Goal: Check status: Check status

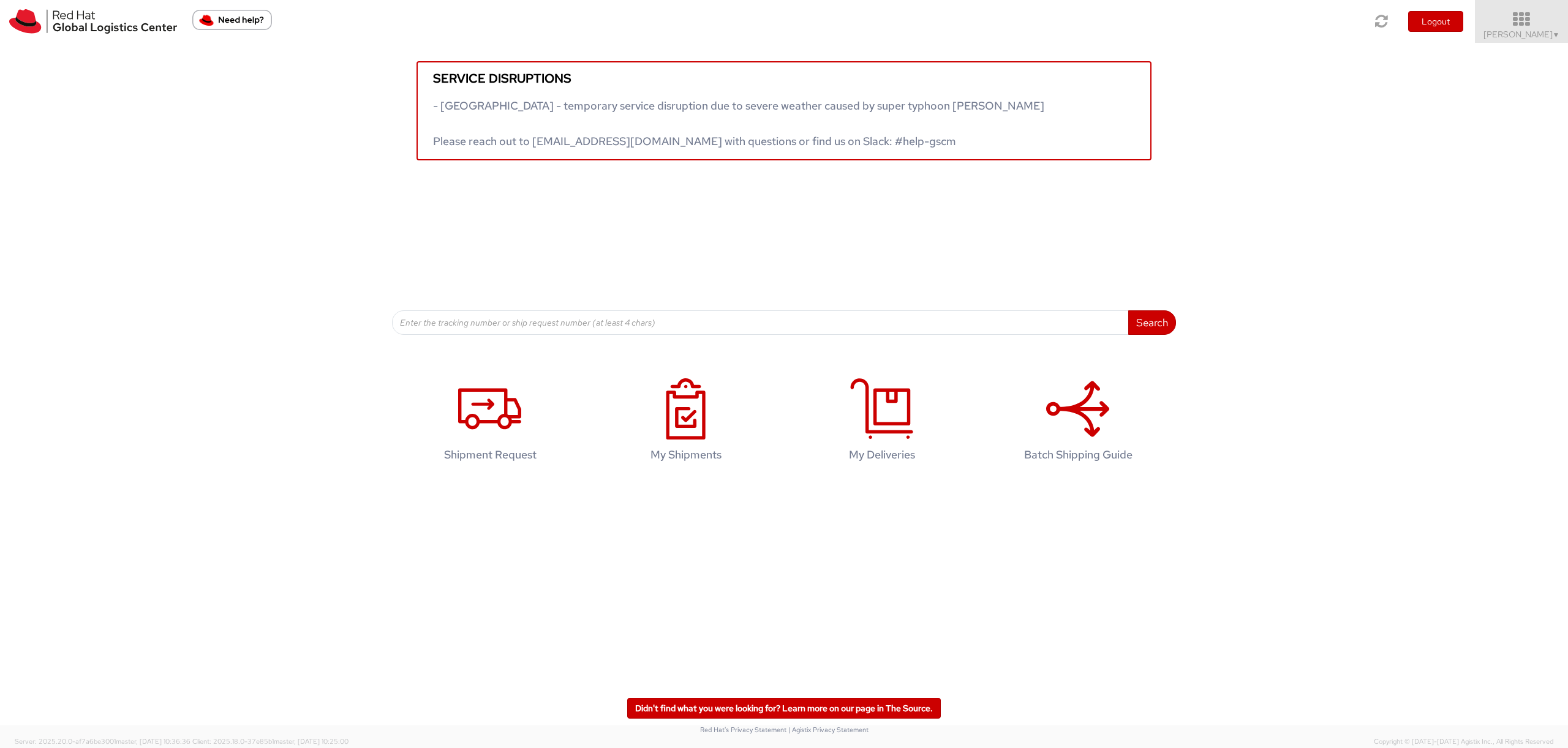
click at [900, 33] on span "Sally Chua ▼" at bounding box center [1522, 34] width 76 height 11
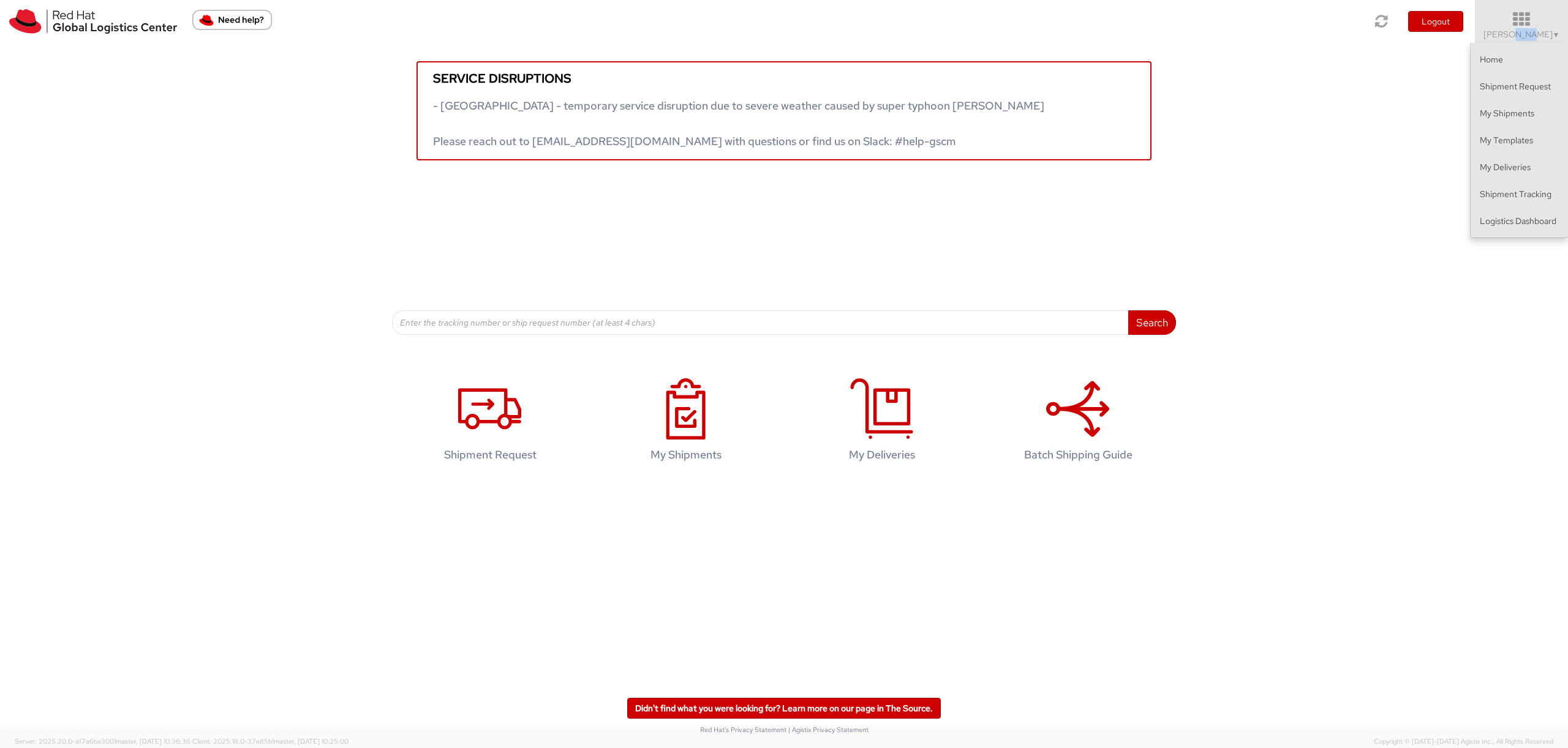
click at [900, 33] on span "Sally Chua ▼" at bounding box center [1522, 34] width 76 height 11
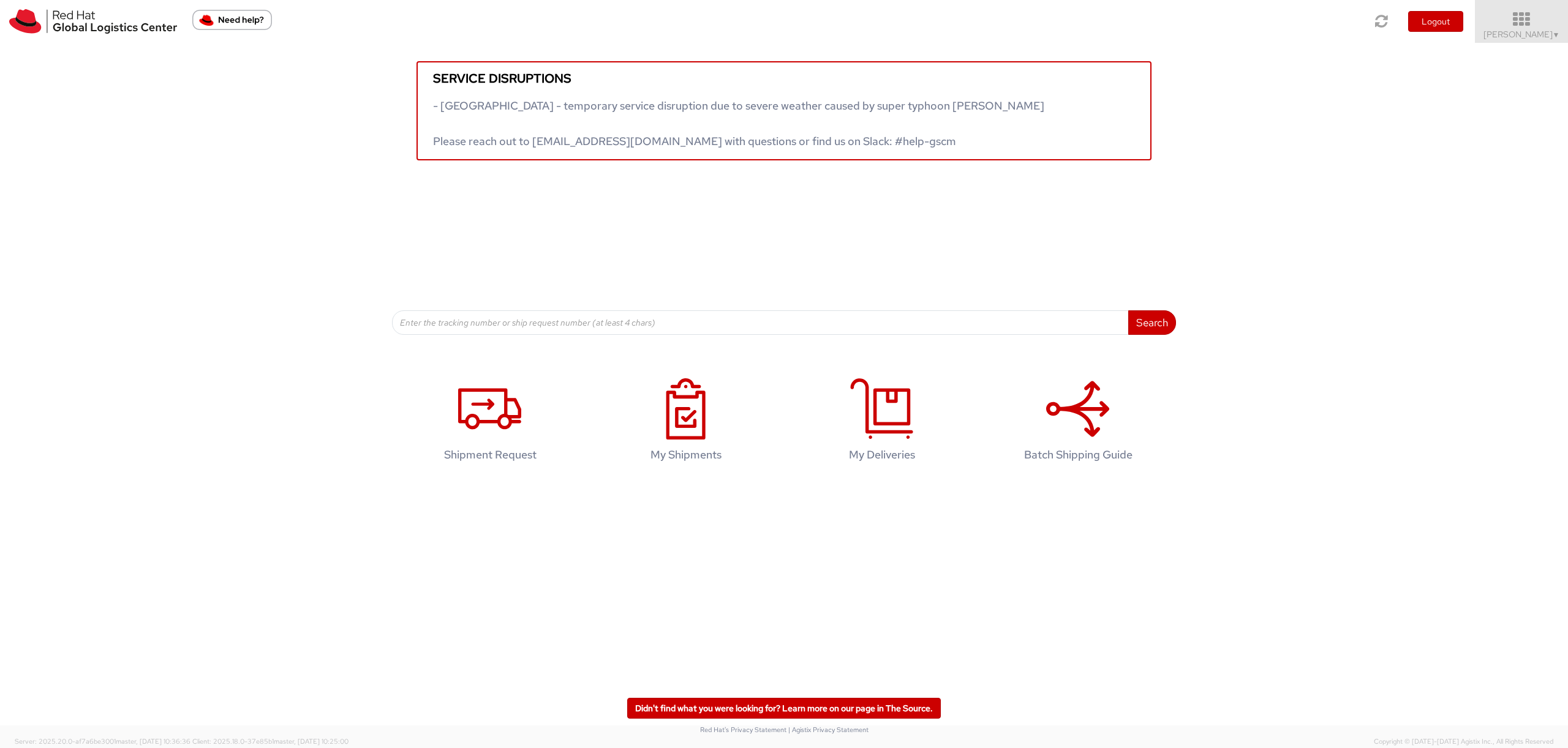
click at [900, 28] on icon at bounding box center [1522, 19] width 107 height 17
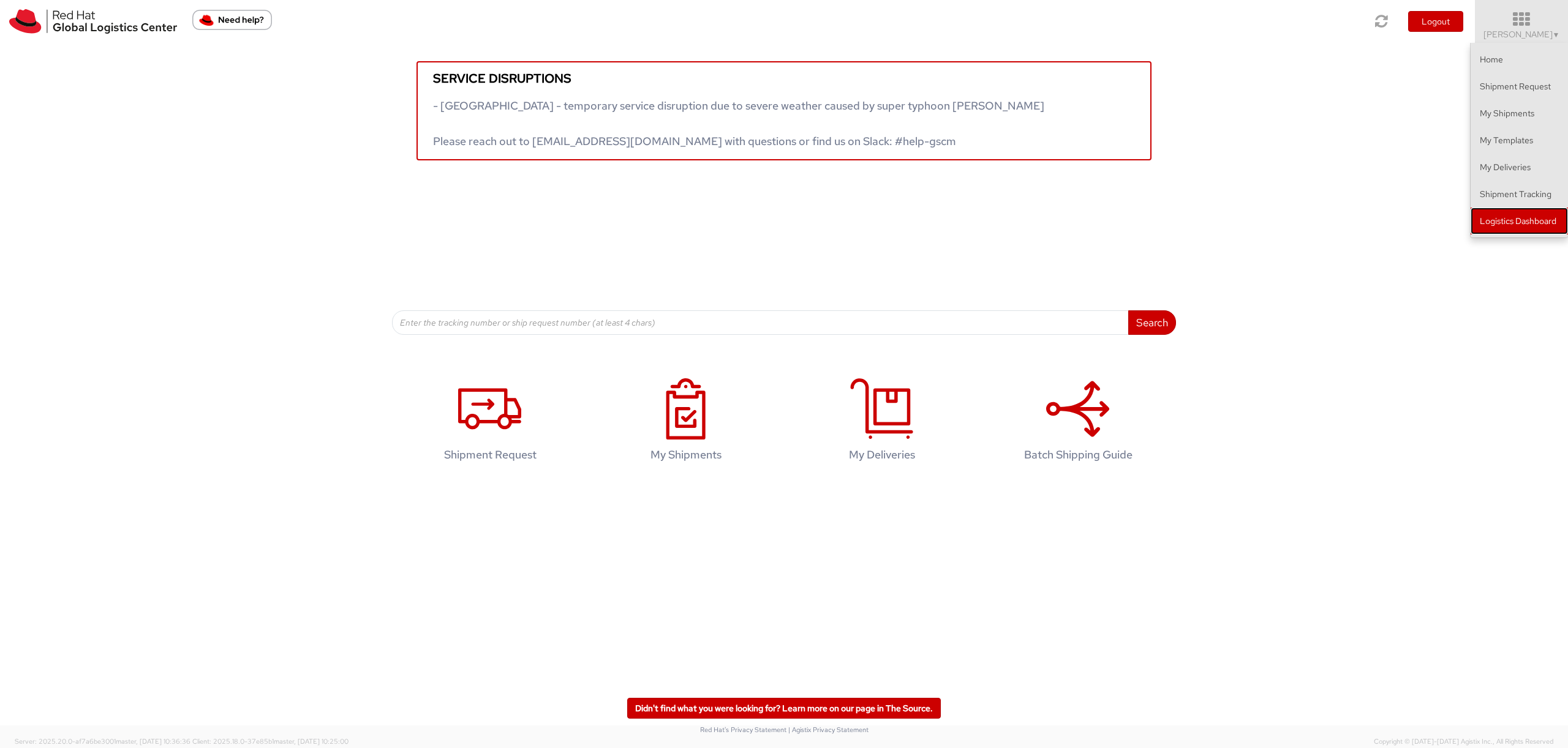
click at [900, 220] on link "Logistics Dashboard" at bounding box center [1520, 221] width 97 height 27
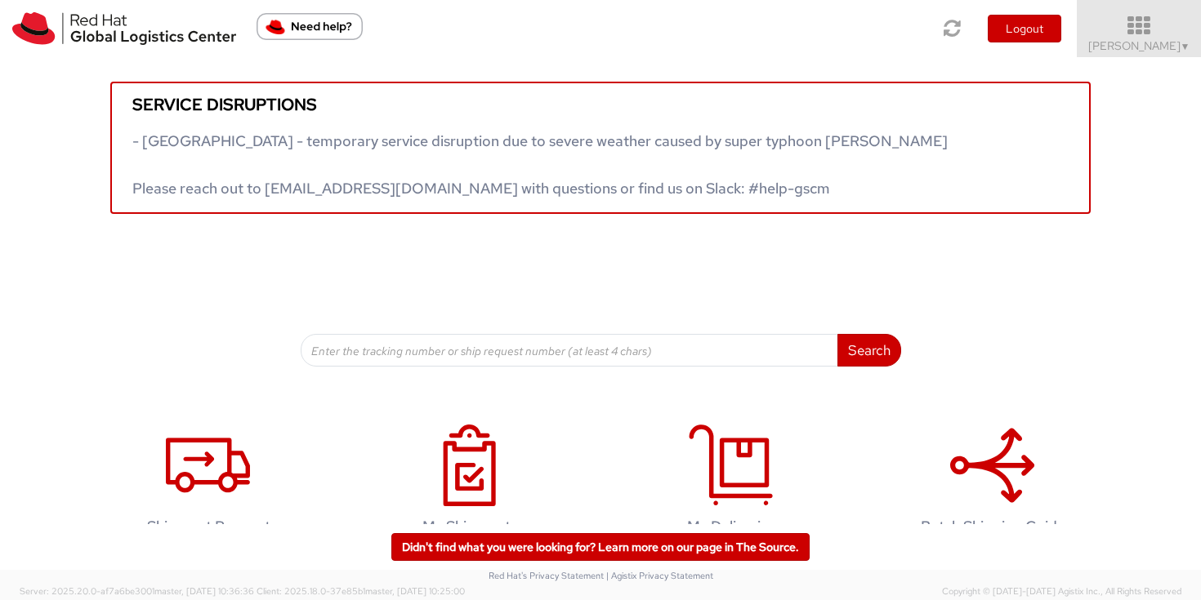
click at [1185, 32] on icon at bounding box center [1139, 26] width 143 height 23
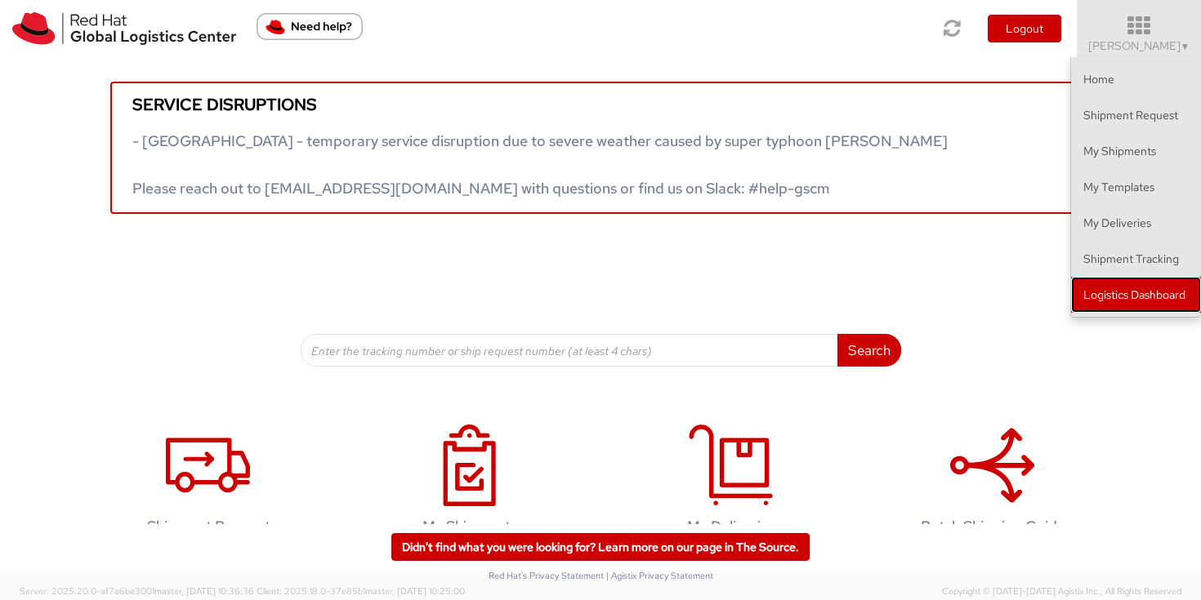
click at [1124, 294] on link "Logistics Dashboard" at bounding box center [1136, 295] width 130 height 36
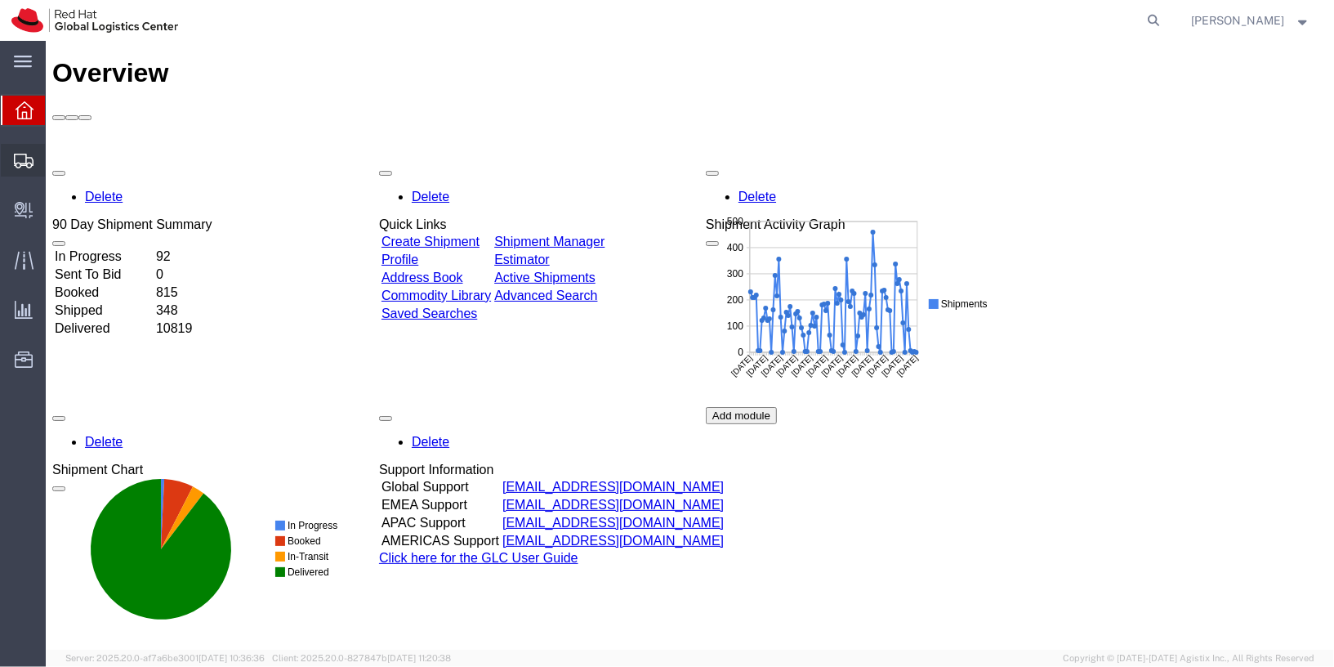
click at [24, 159] on icon at bounding box center [24, 161] width 20 height 15
click at [25, 158] on icon at bounding box center [24, 161] width 20 height 15
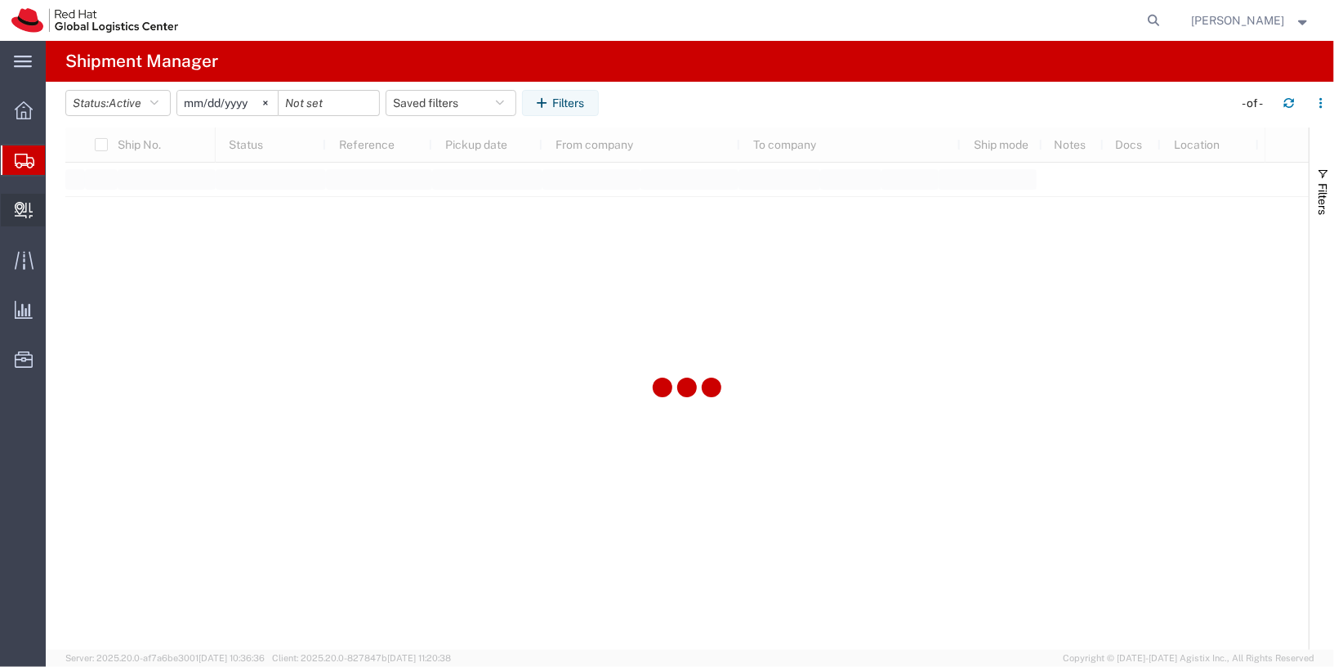
click at [29, 196] on div at bounding box center [24, 210] width 46 height 33
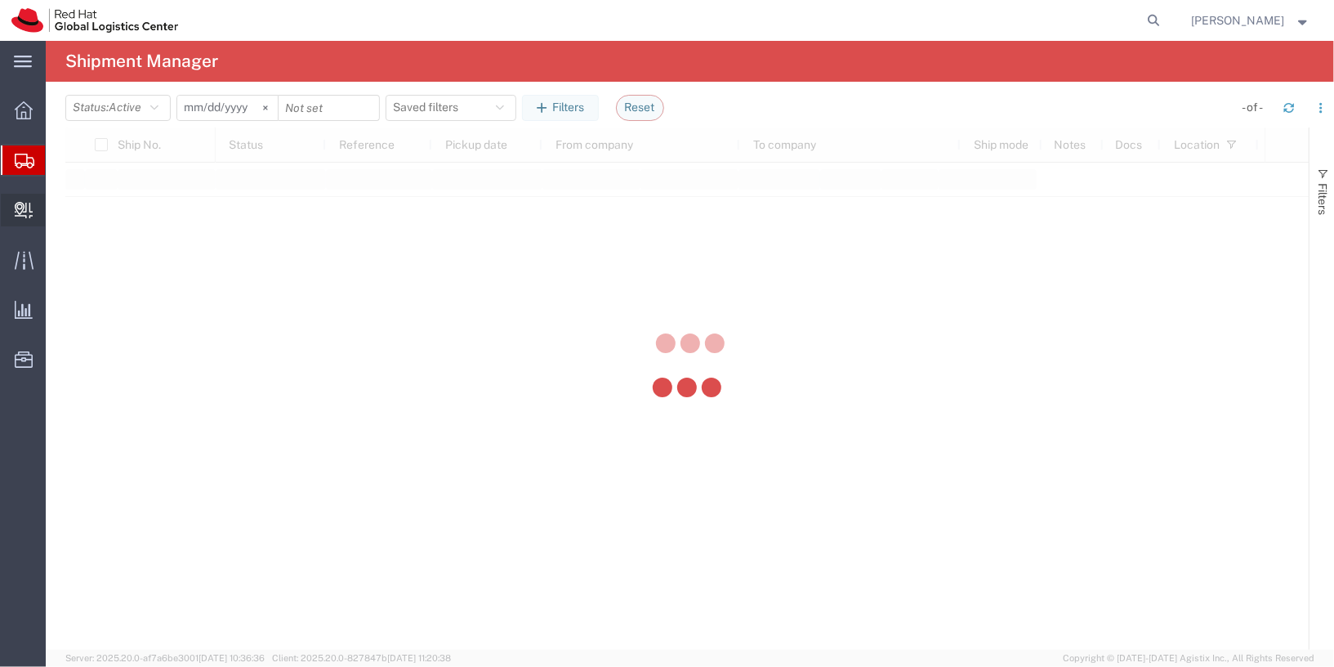
click at [41, 210] on div at bounding box center [24, 210] width 46 height 33
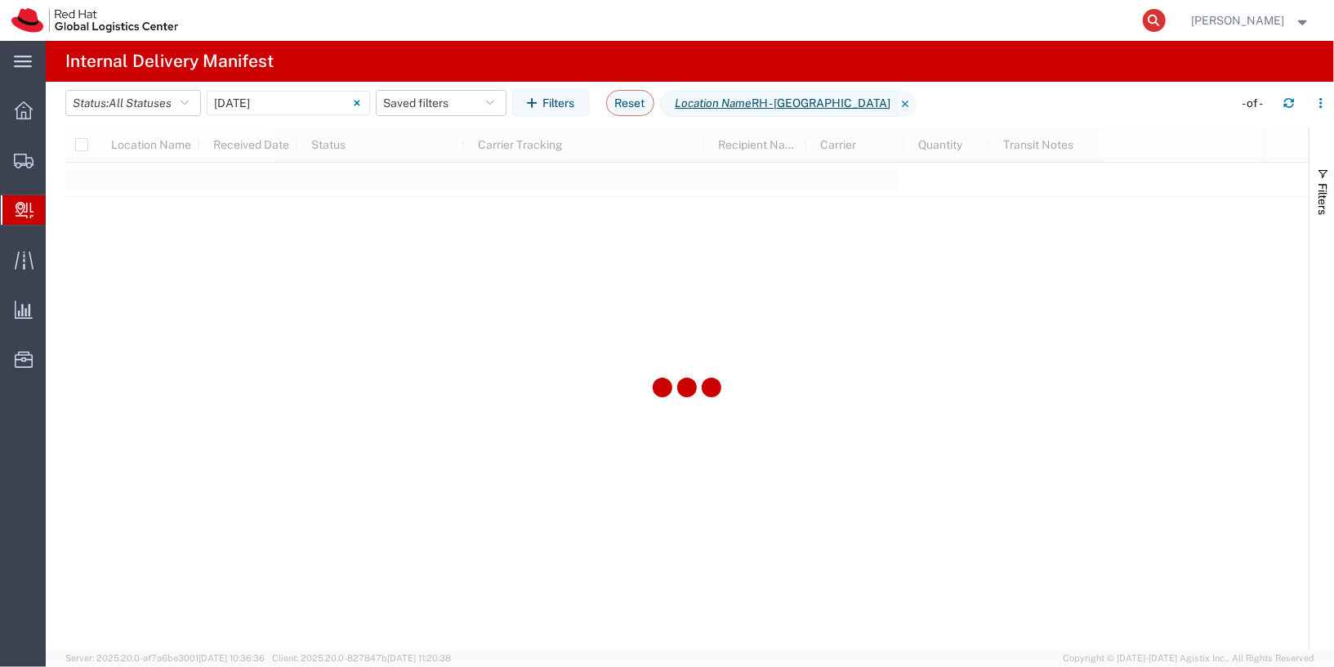
click at [1166, 23] on icon at bounding box center [1154, 20] width 23 height 23
click at [1037, 18] on input "search" at bounding box center [894, 20] width 497 height 39
type input "393589167853"
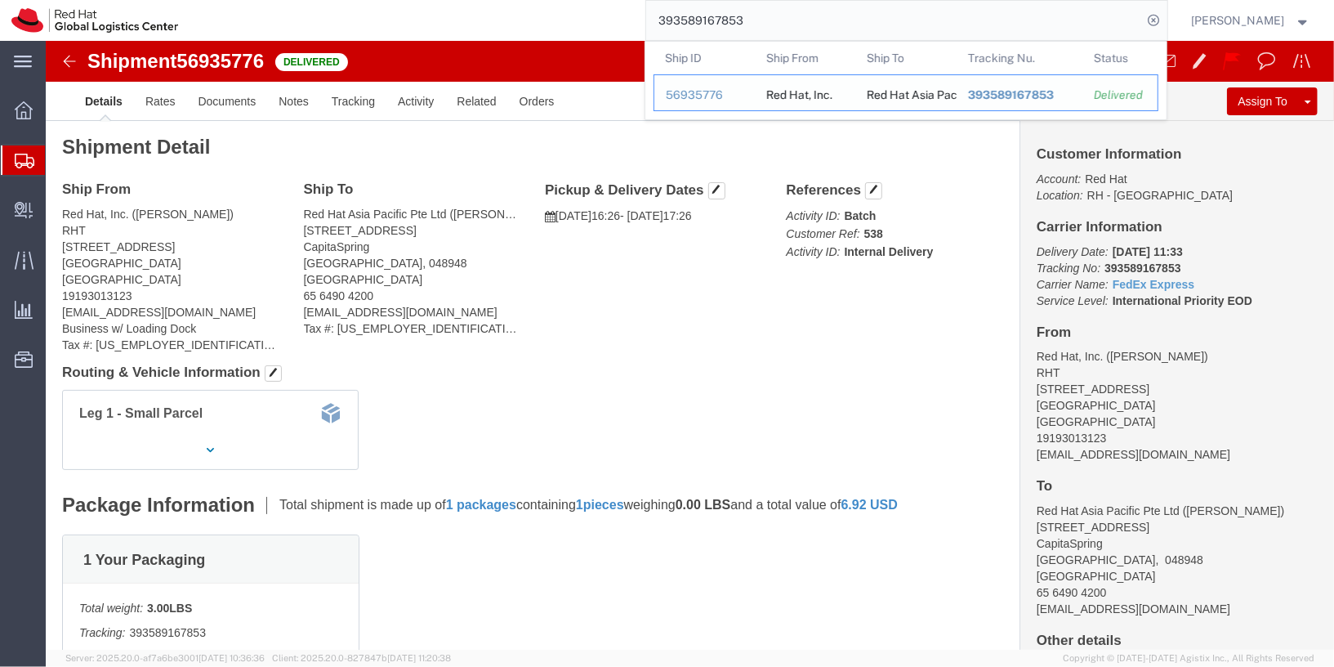
click at [718, 90] on div "56935776" at bounding box center [705, 95] width 78 height 17
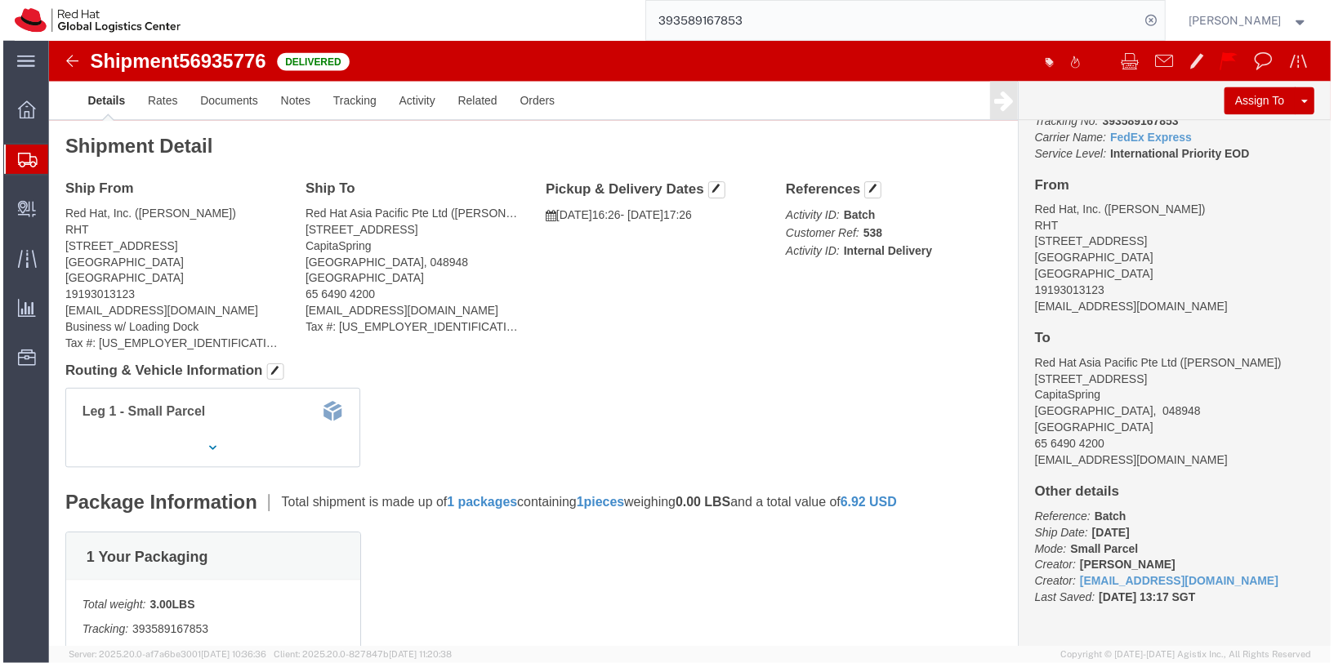
scroll to position [2, 0]
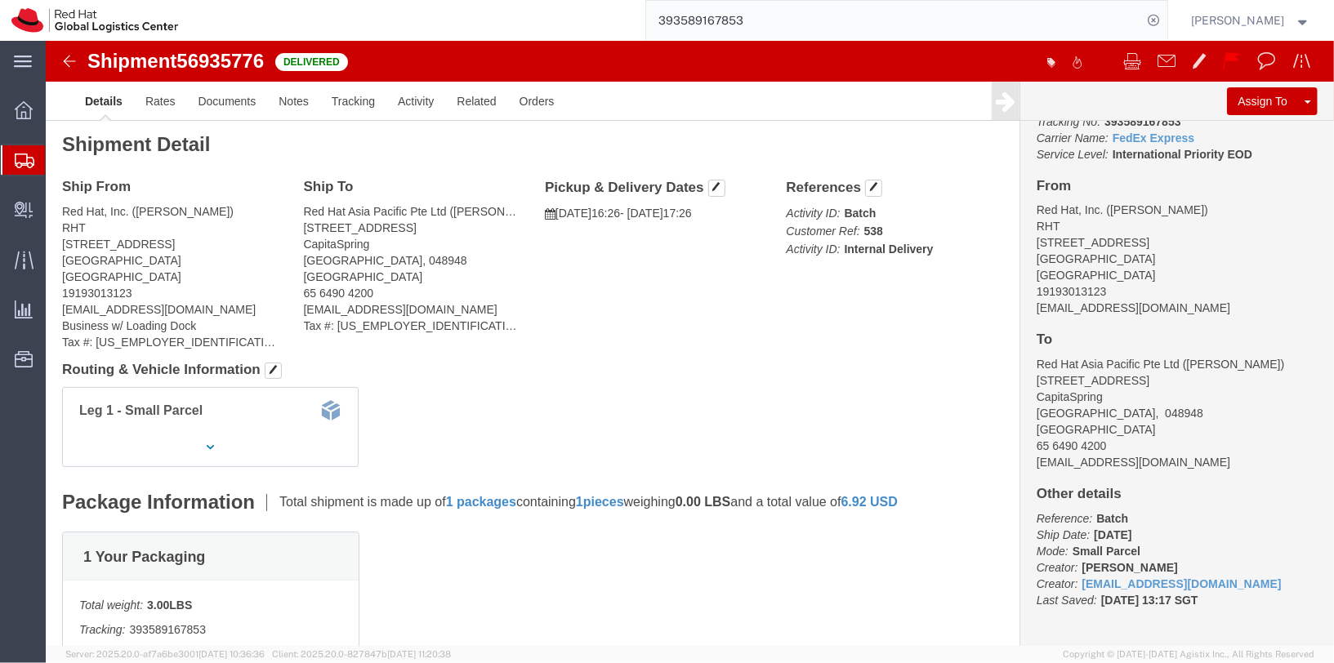
click div "Leg 1 - Small Parcel"
